Goal: Find specific page/section: Find specific page/section

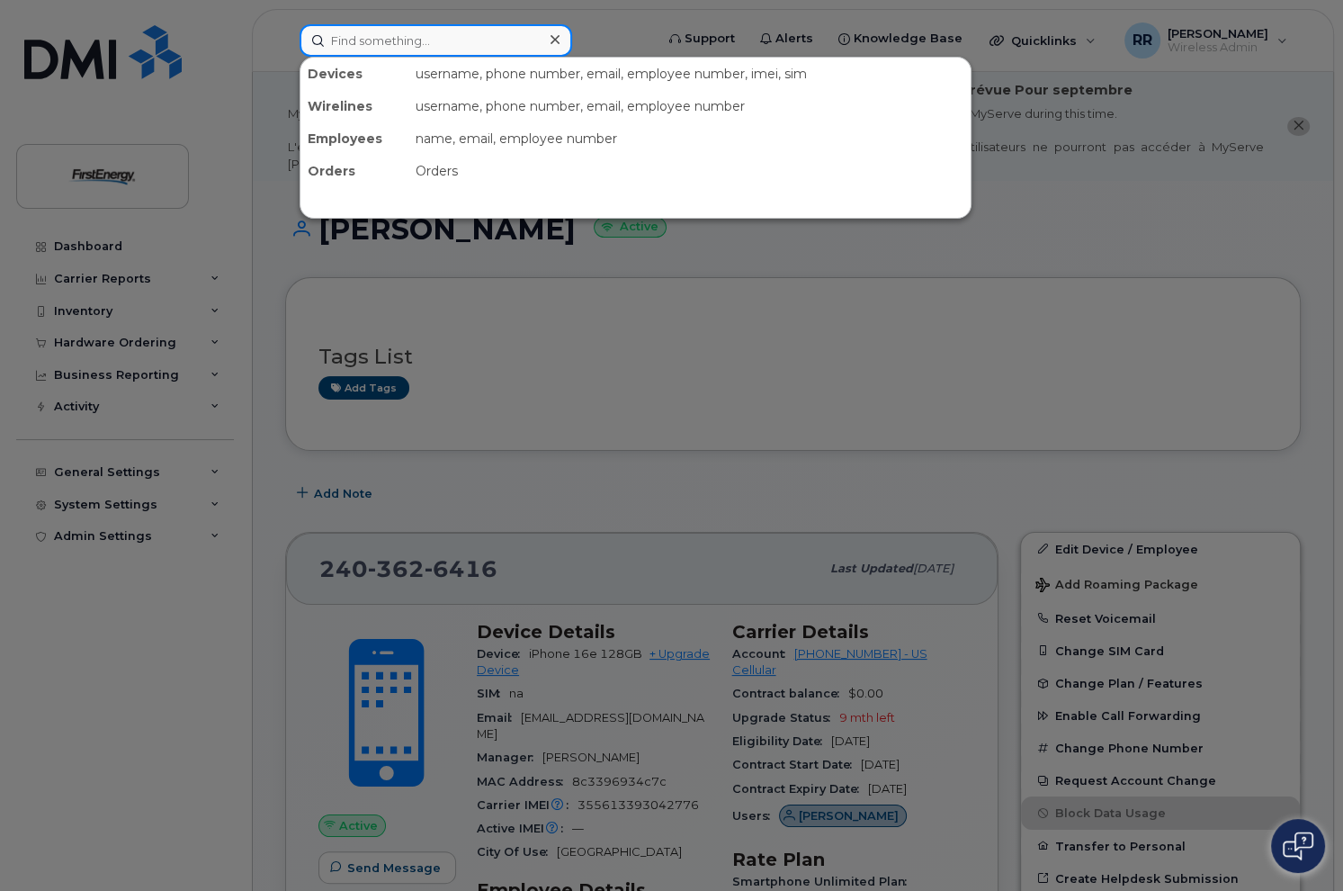
click at [385, 40] on input at bounding box center [436, 40] width 273 height 32
click at [389, 46] on input at bounding box center [436, 40] width 273 height 32
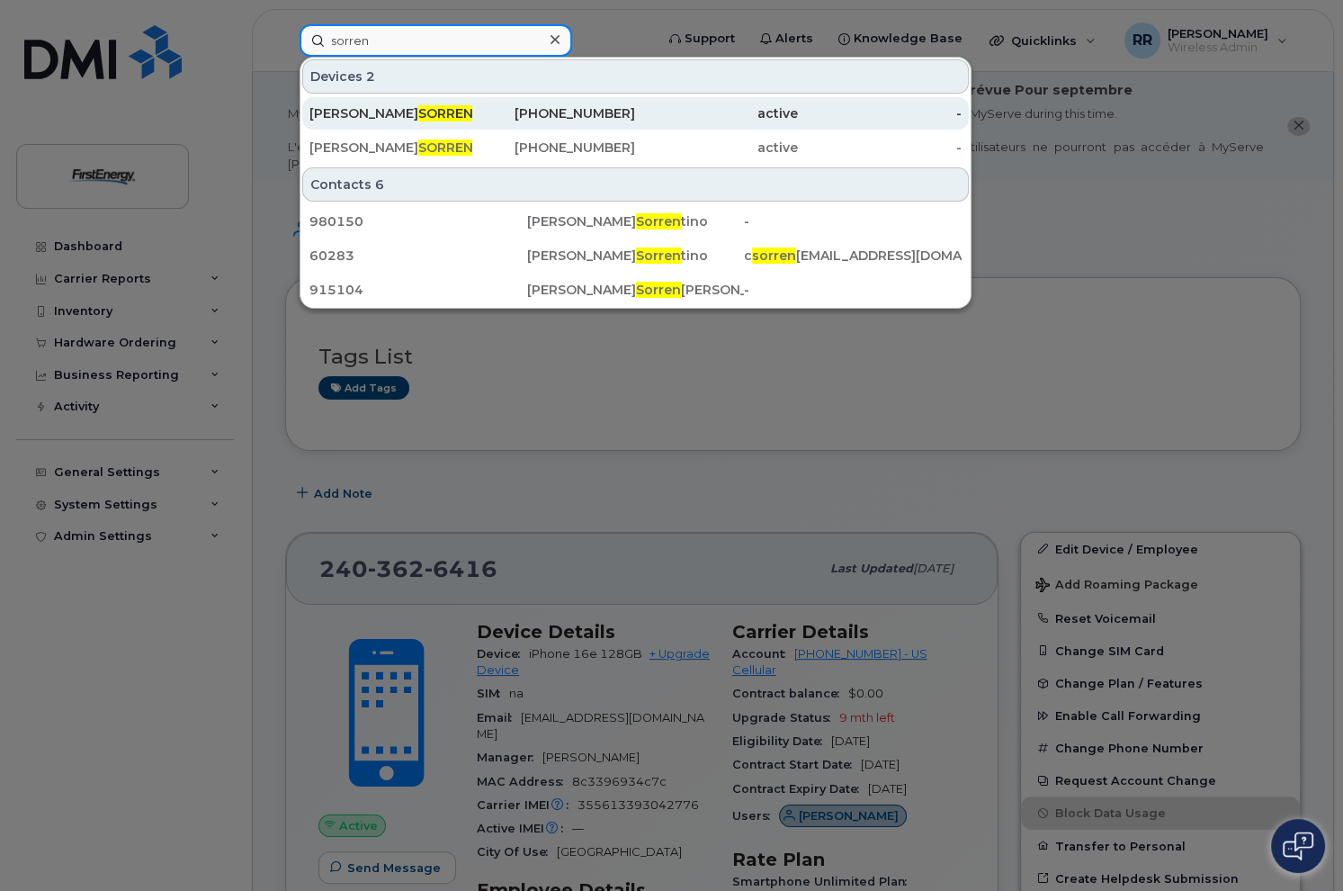
type input "sorren"
click at [432, 109] on div "JOSEPH SORREN TINO" at bounding box center [390, 113] width 163 height 18
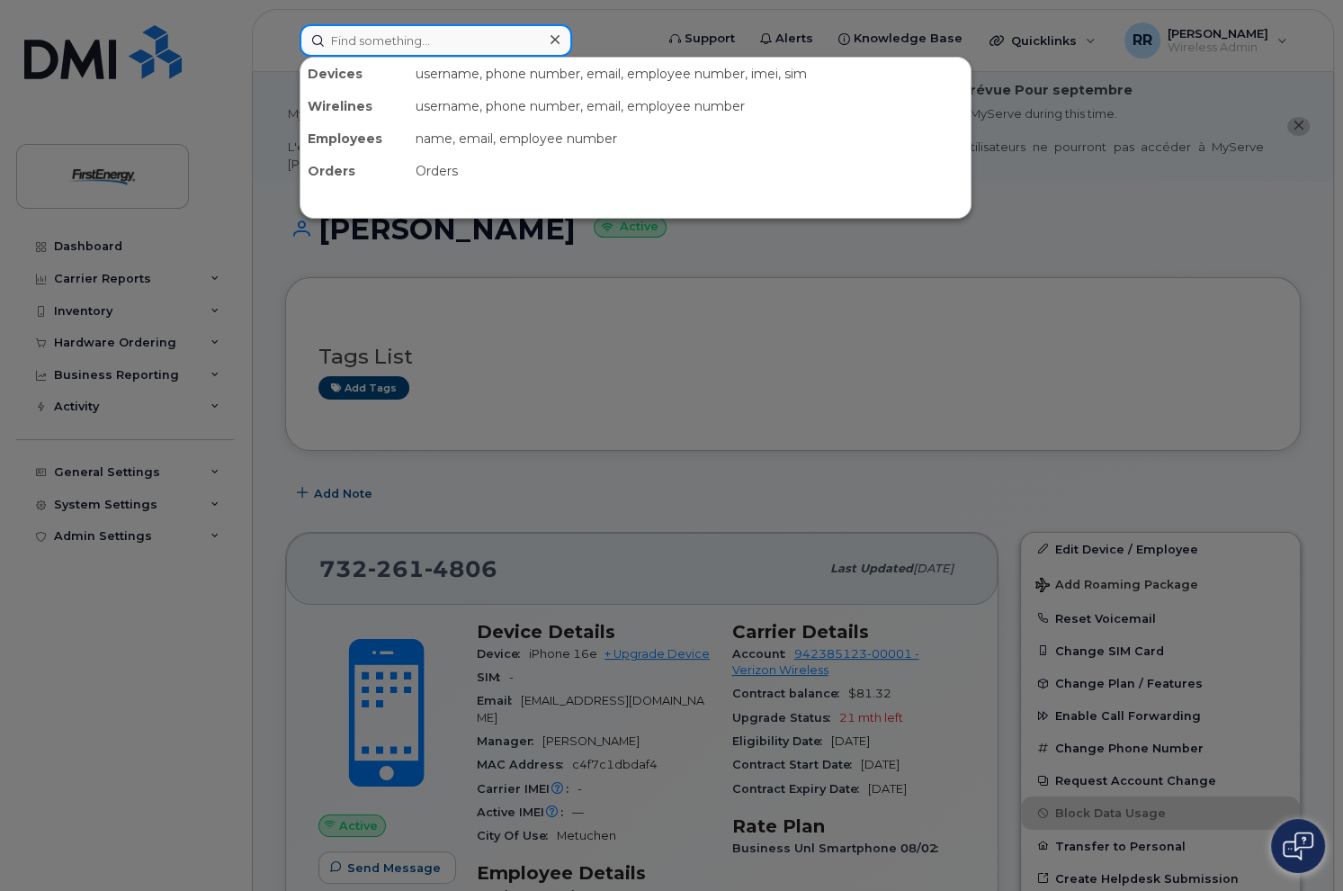
click at [426, 44] on input at bounding box center [436, 40] width 273 height 32
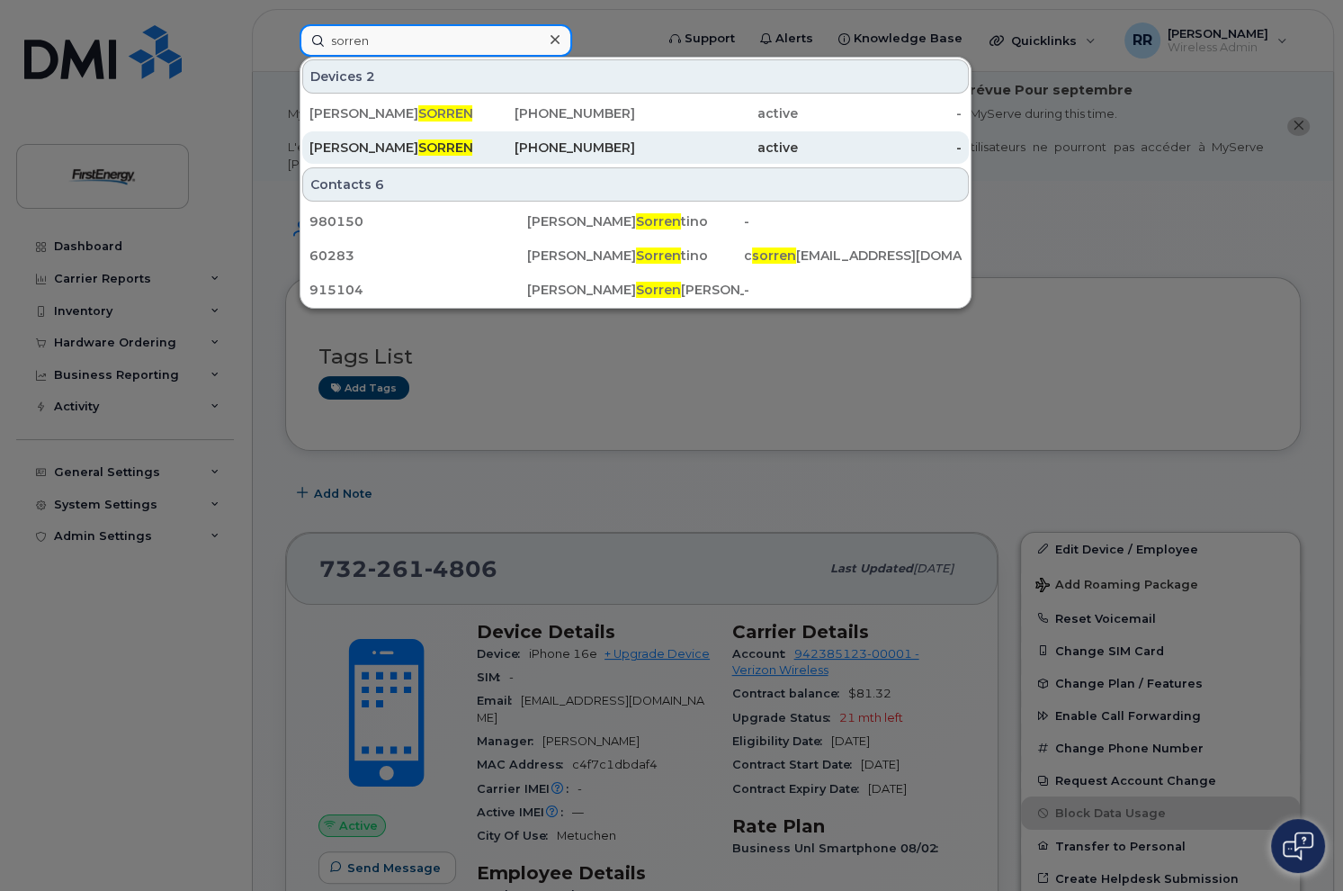
type input "sorren"
click at [359, 145] on div "JOSEPH D SORREN TINO" at bounding box center [390, 148] width 163 height 18
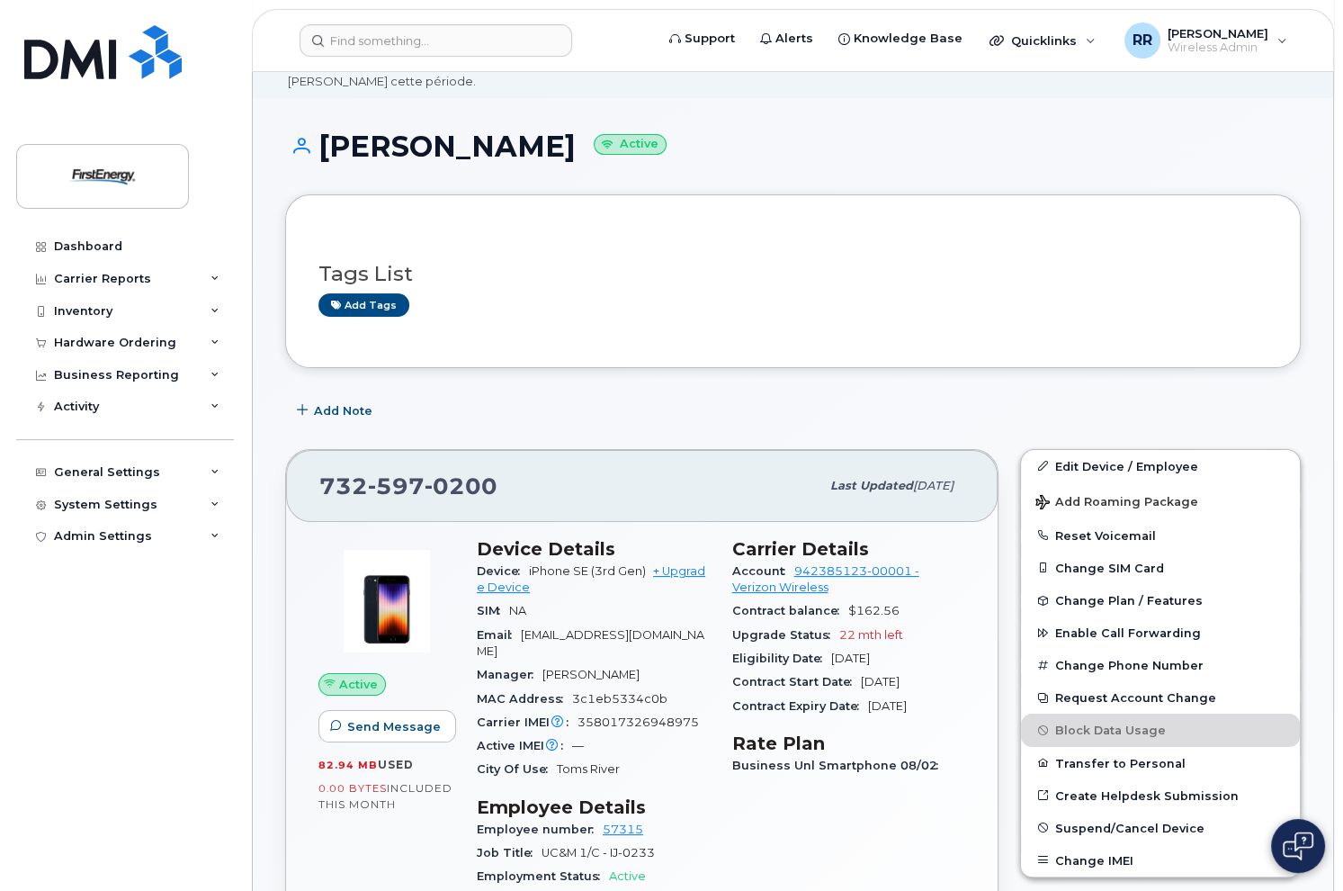
scroll to position [90, 0]
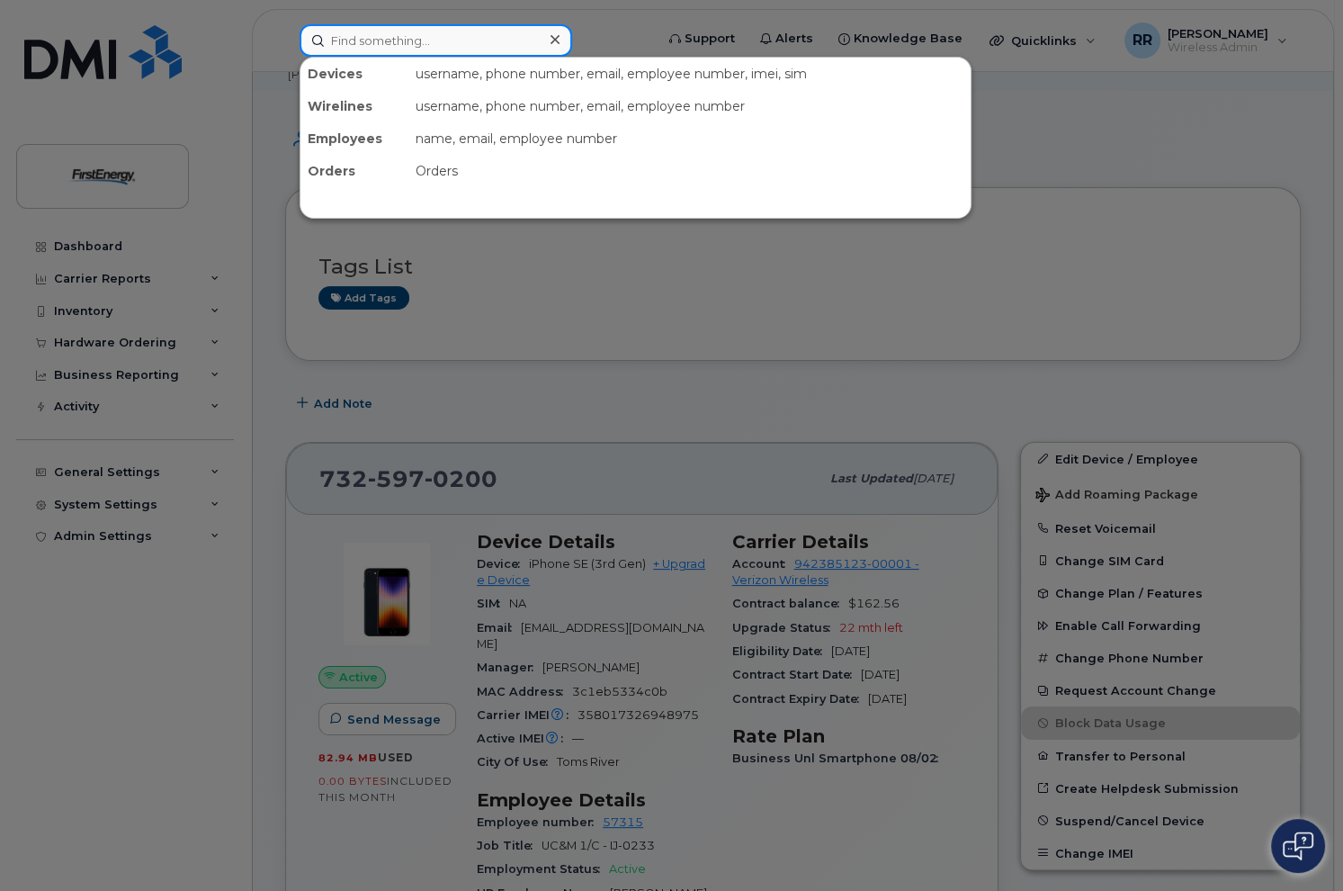
click at [445, 42] on input at bounding box center [436, 40] width 273 height 32
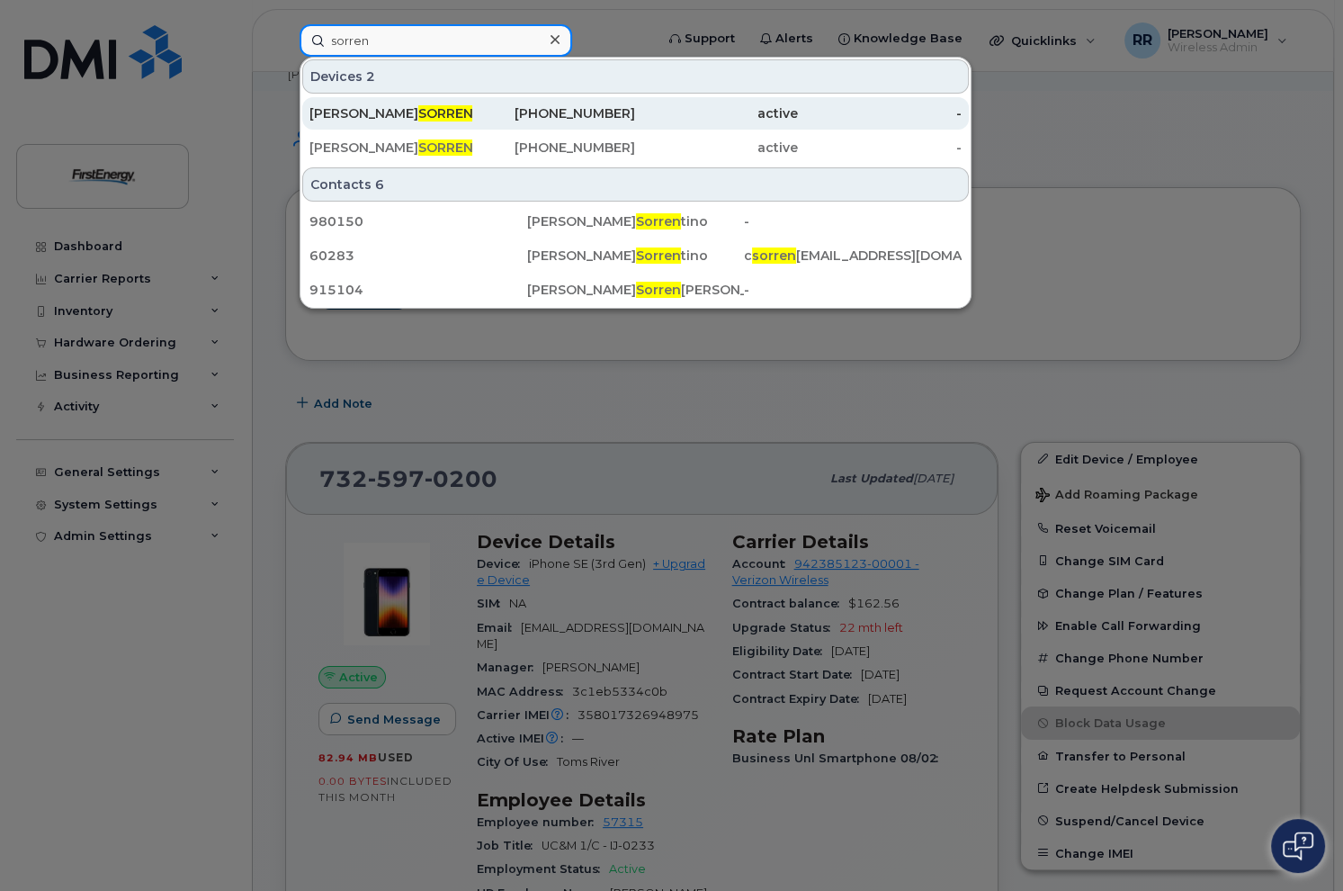
type input "sorren"
click at [421, 115] on div "JOSEPH SORREN TINO" at bounding box center [390, 113] width 163 height 18
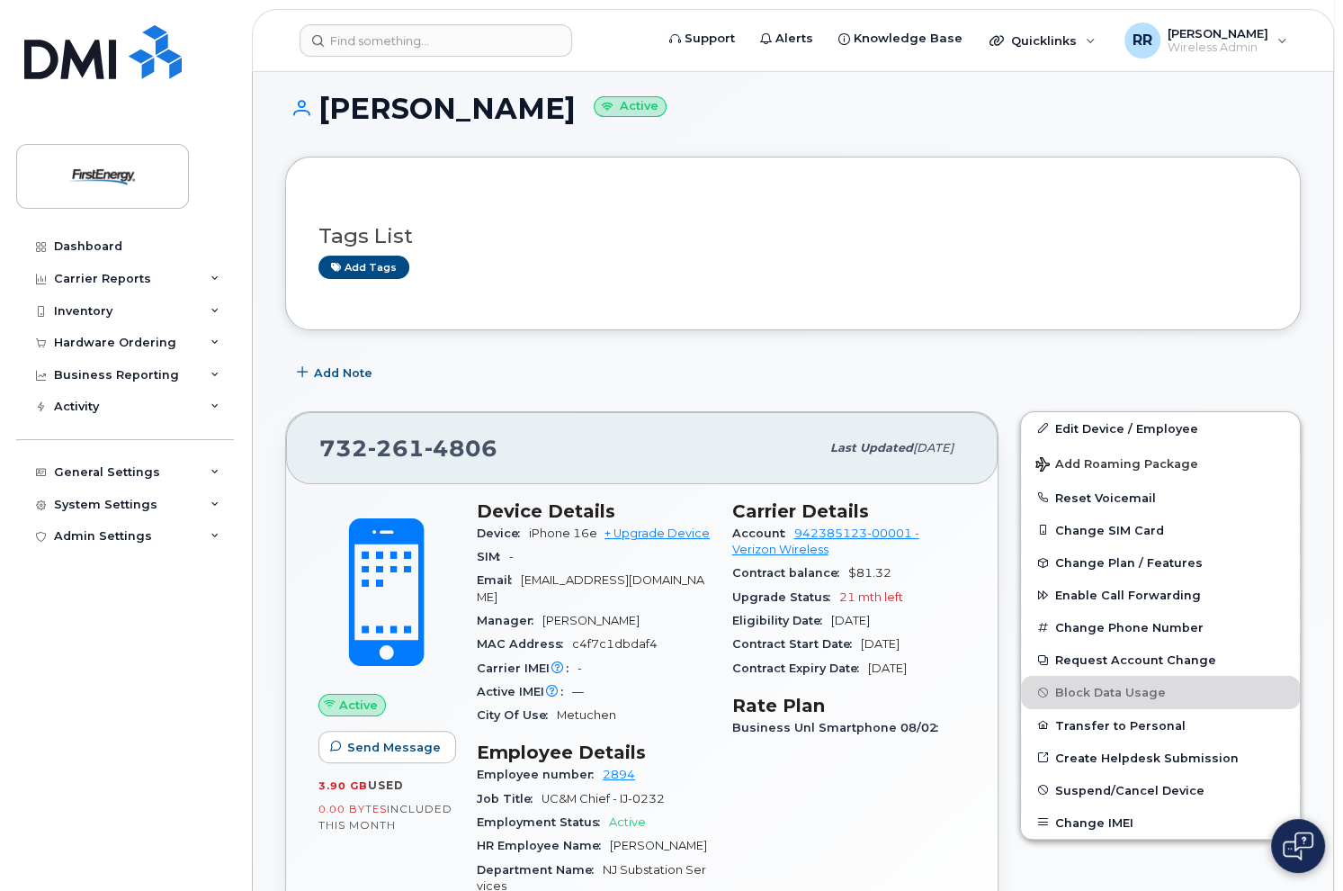
scroll to position [90, 0]
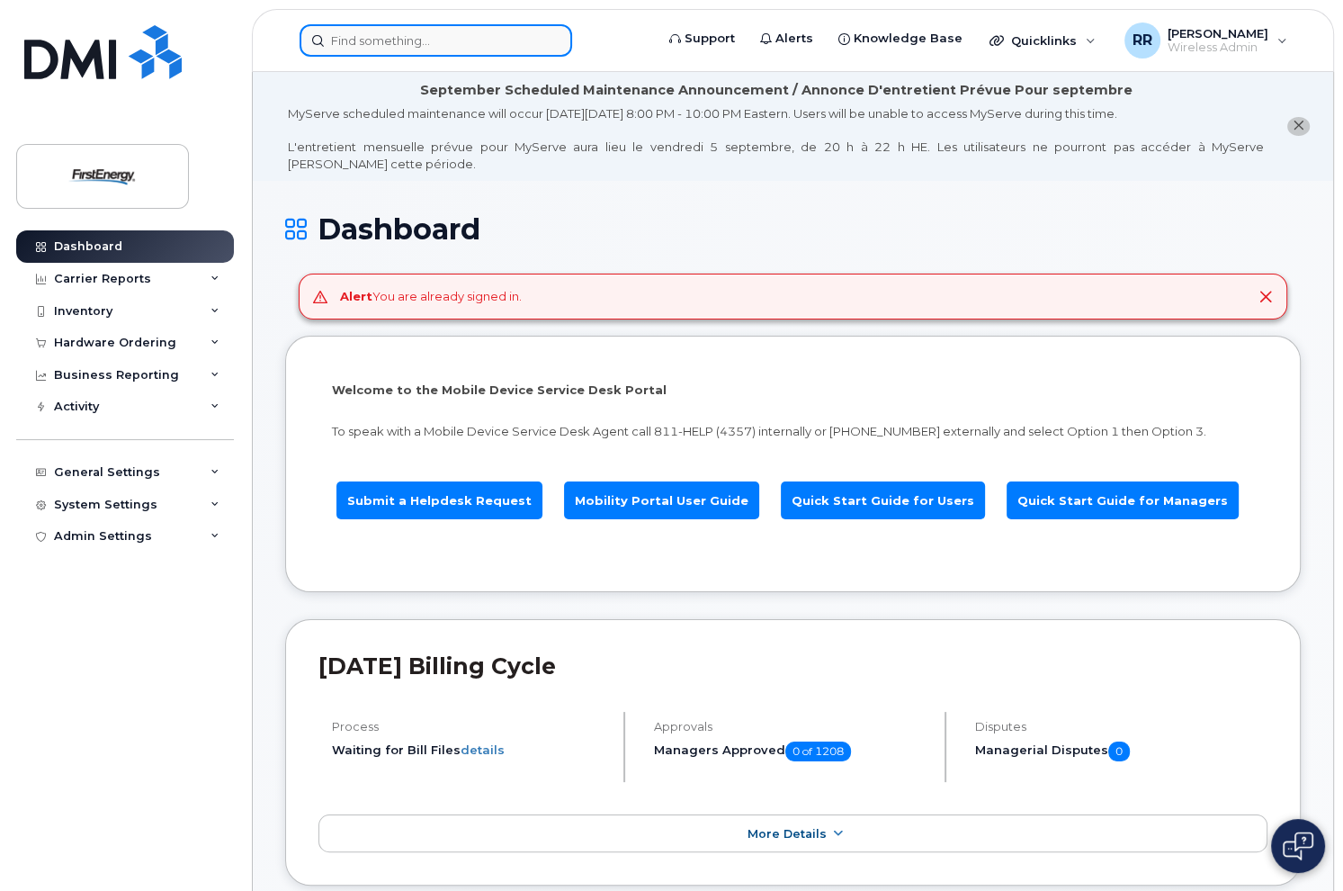
click at [479, 53] on input at bounding box center [436, 40] width 273 height 32
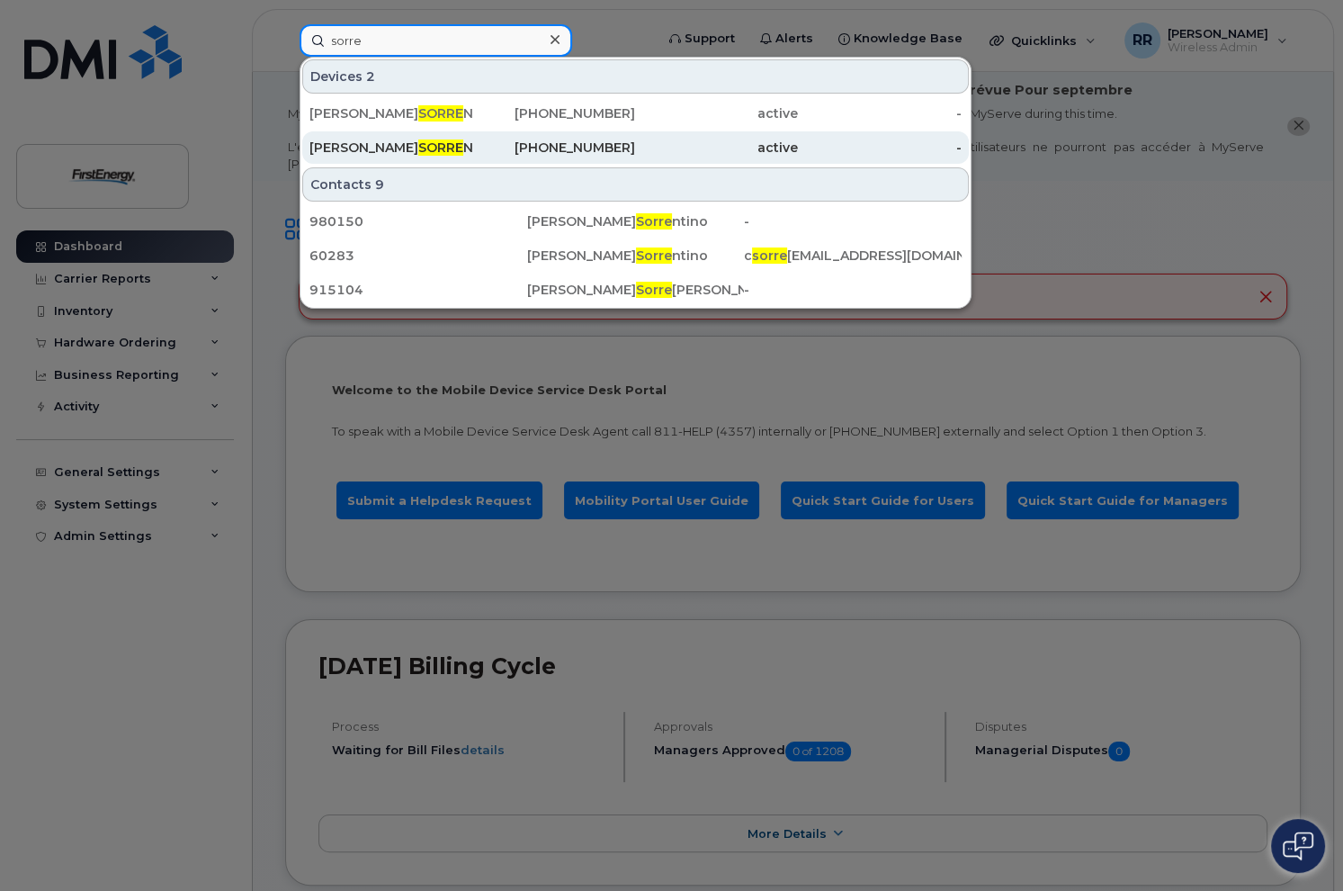
type input "sorre"
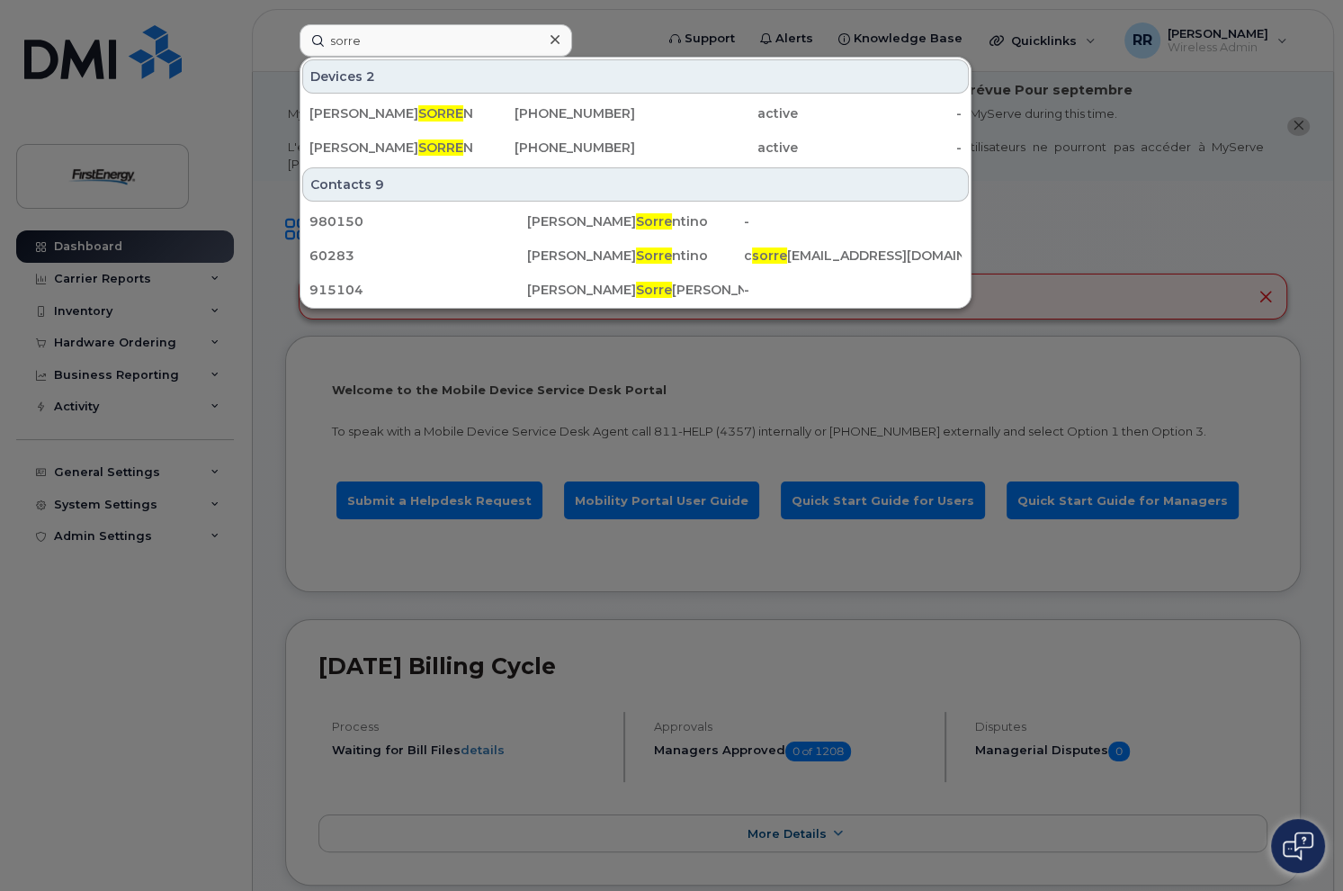
drag, startPoint x: 439, startPoint y: 137, endPoint x: 561, endPoint y: 9, distance: 176.9
click at [439, 139] on div "JOSEPH D SORRE NTINO" at bounding box center [390, 148] width 163 height 18
